Goal: Task Accomplishment & Management: Manage account settings

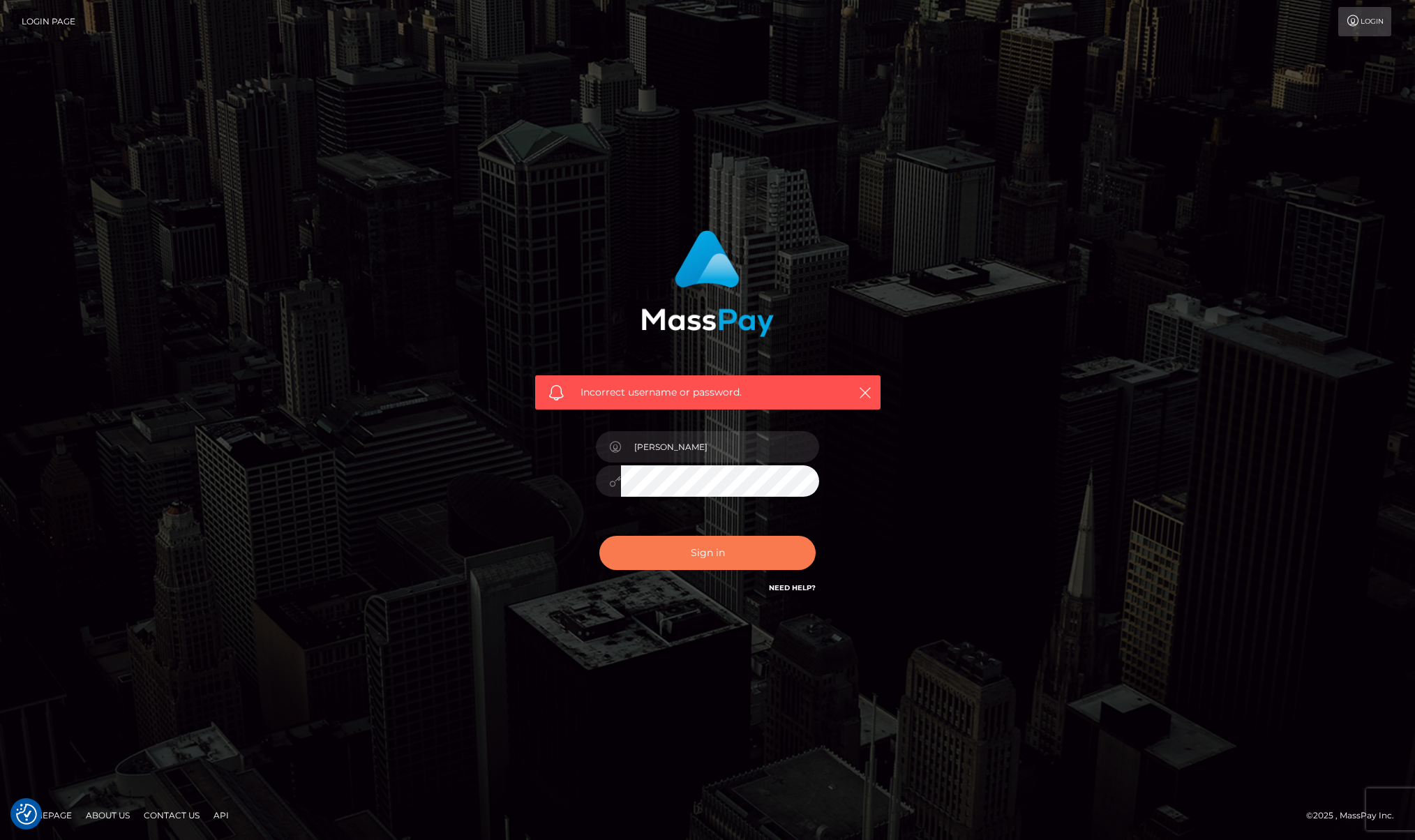
click at [695, 547] on button "Sign in" at bounding box center [708, 553] width 216 height 34
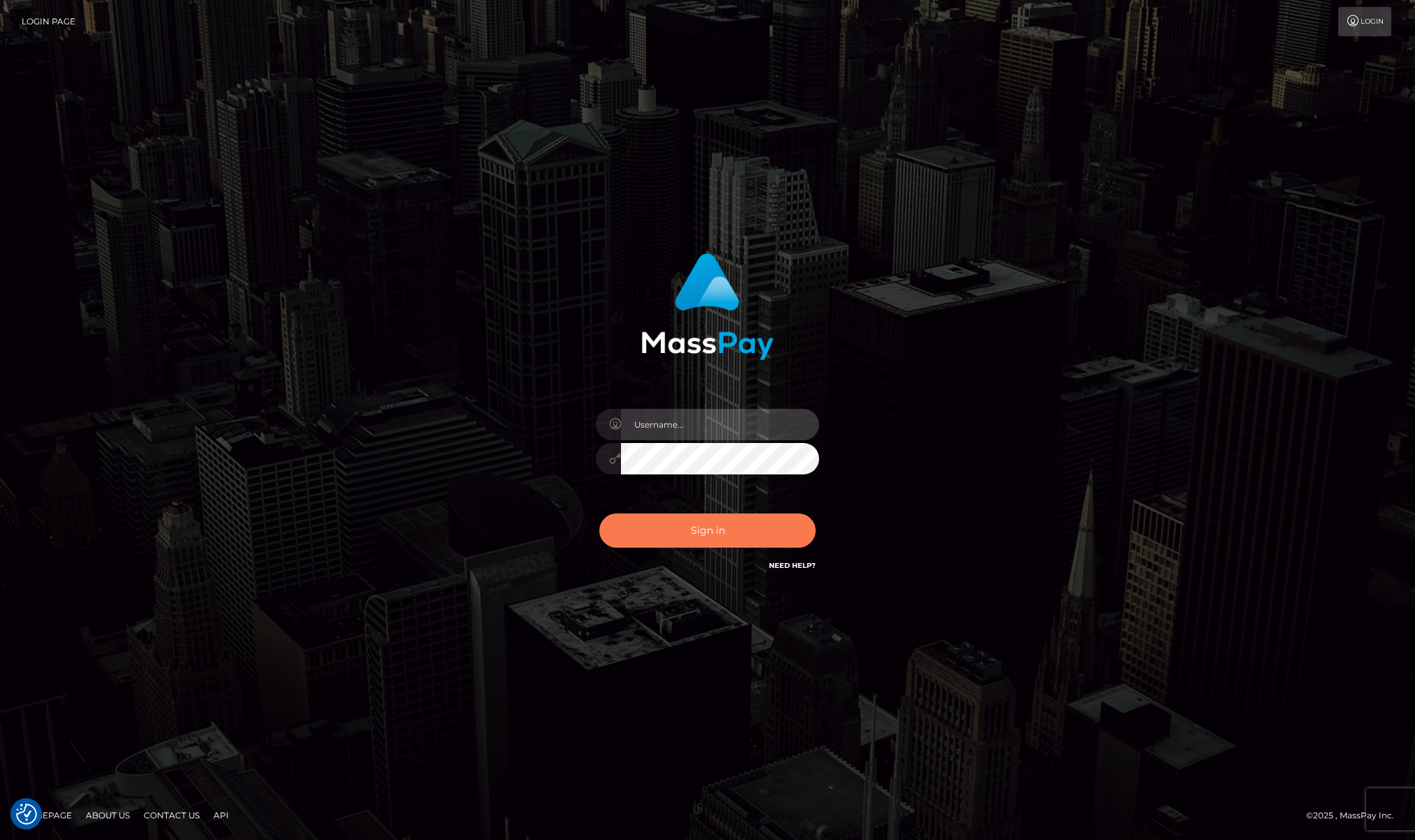
type input "[PERSON_NAME]"
click at [685, 535] on button "Sign in" at bounding box center [708, 530] width 216 height 34
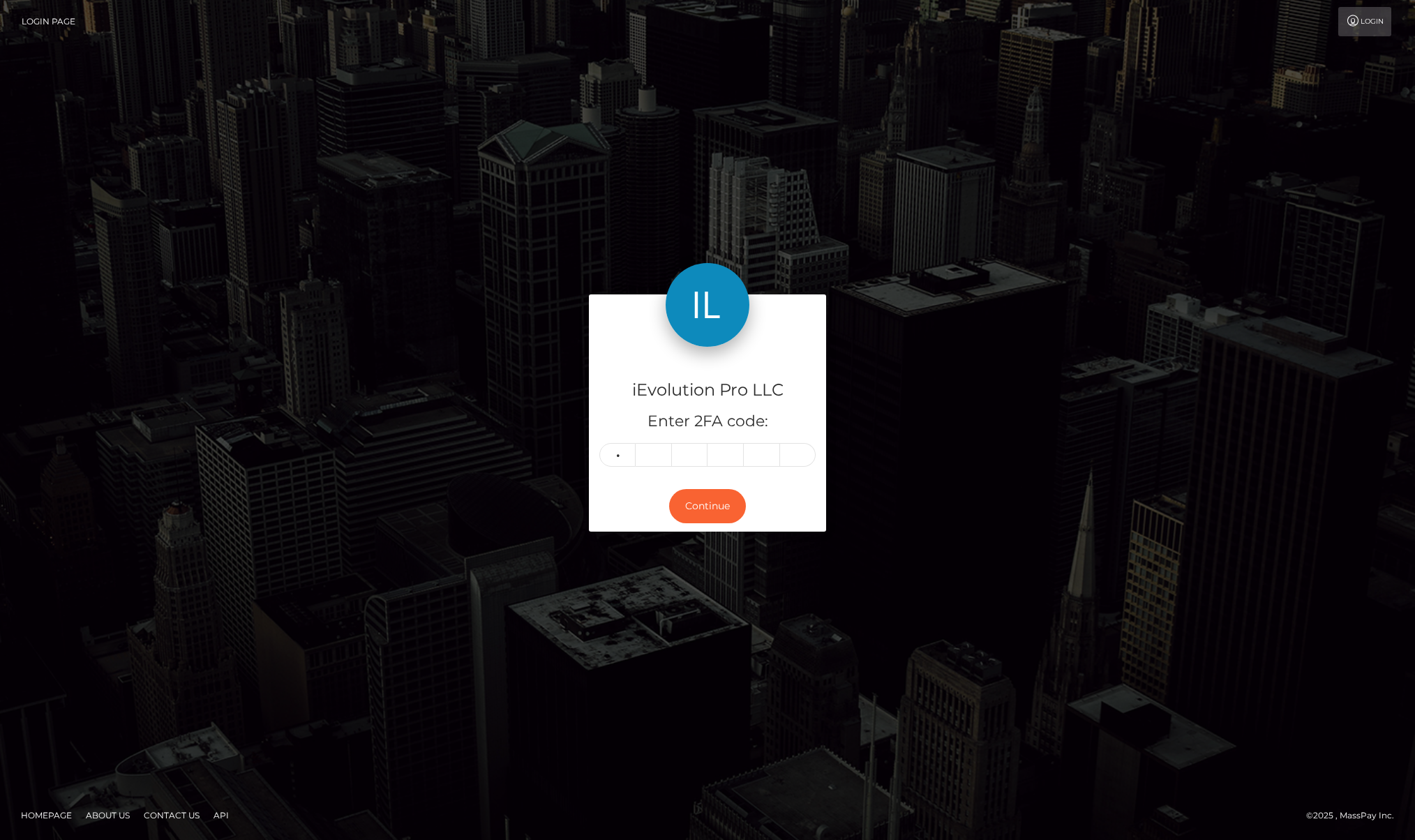
type input "1"
type input "4"
type input "0"
type input "4"
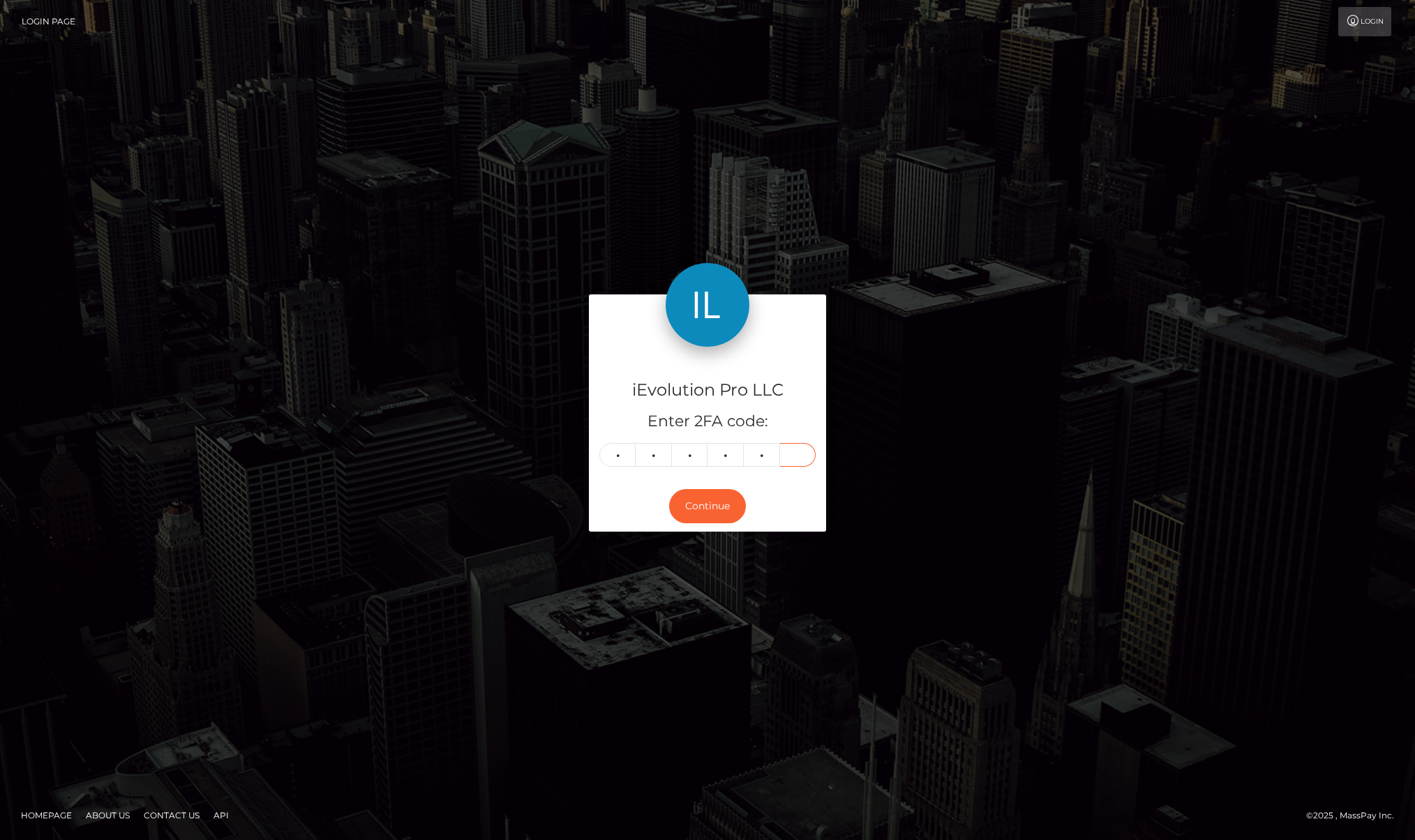
type input "1"
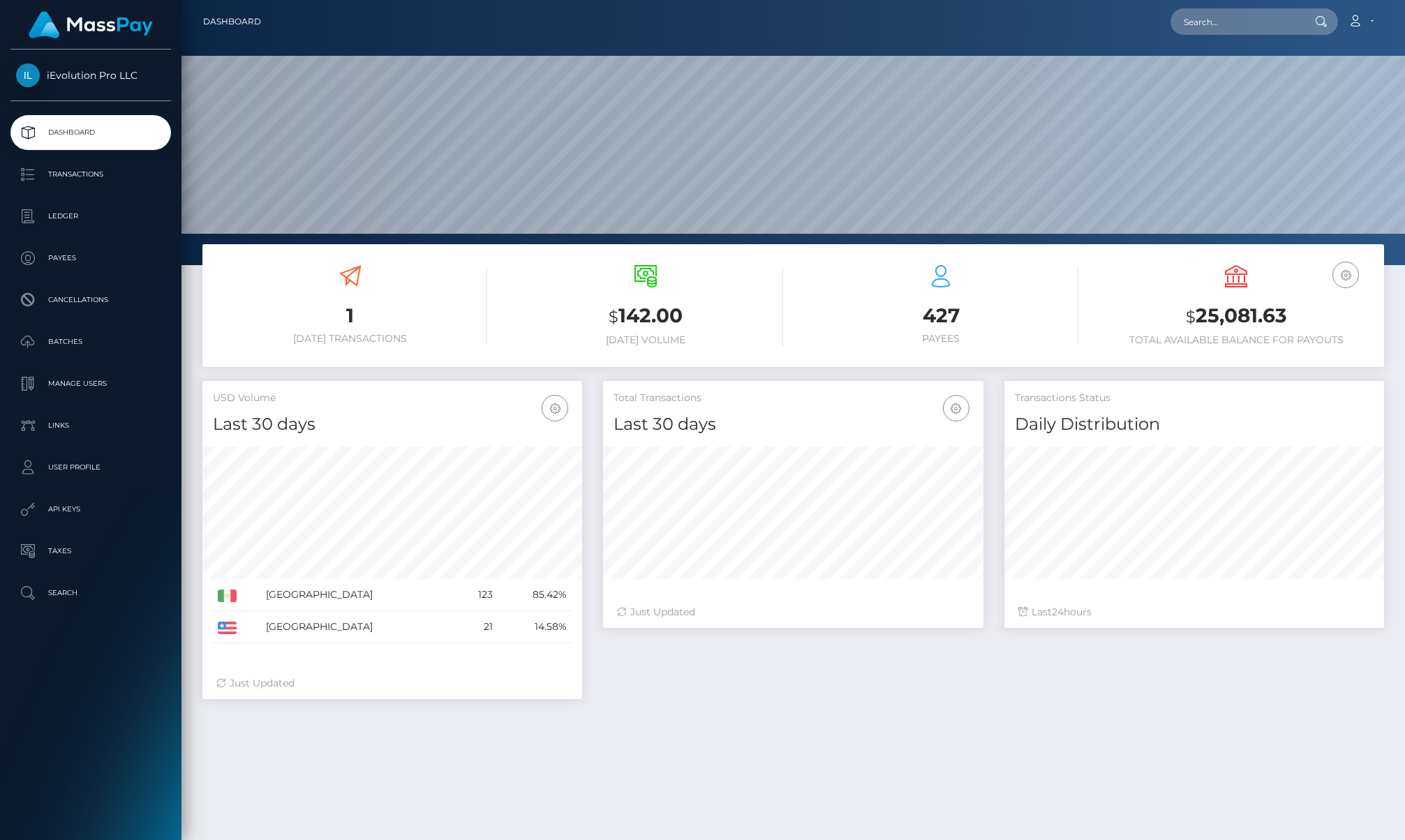
scroll to position [247, 380]
